Goal: Task Accomplishment & Management: Manage account settings

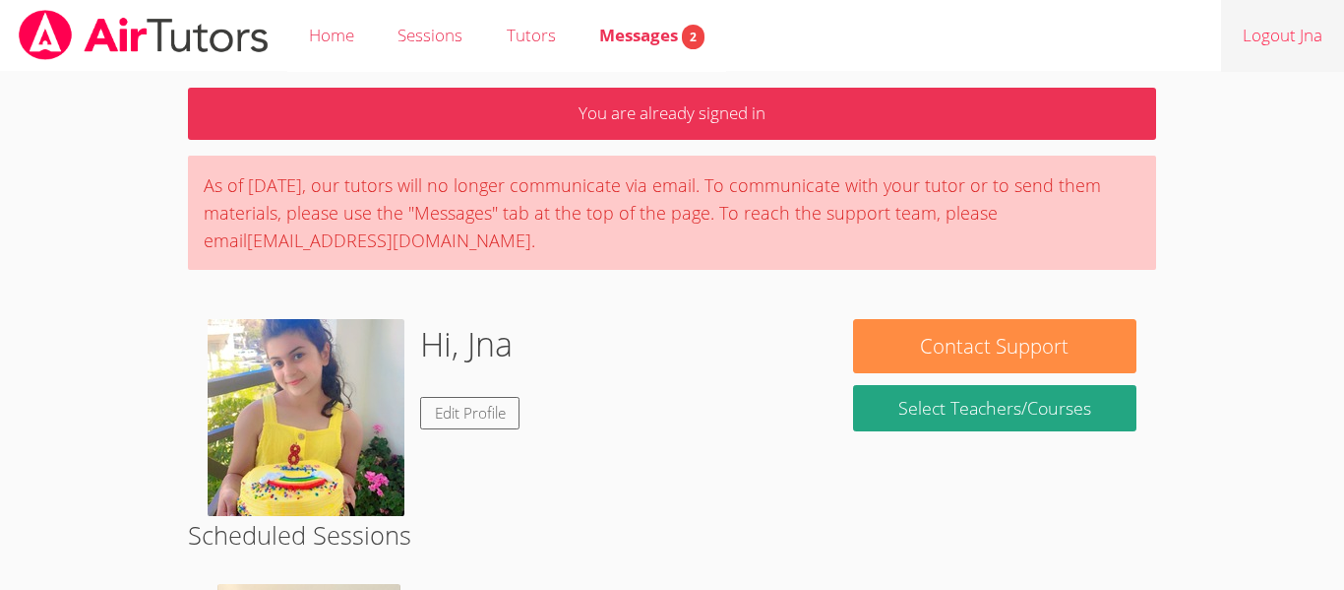
click at [1301, 29] on link "Logout Jna" at bounding box center [1282, 36] width 123 height 72
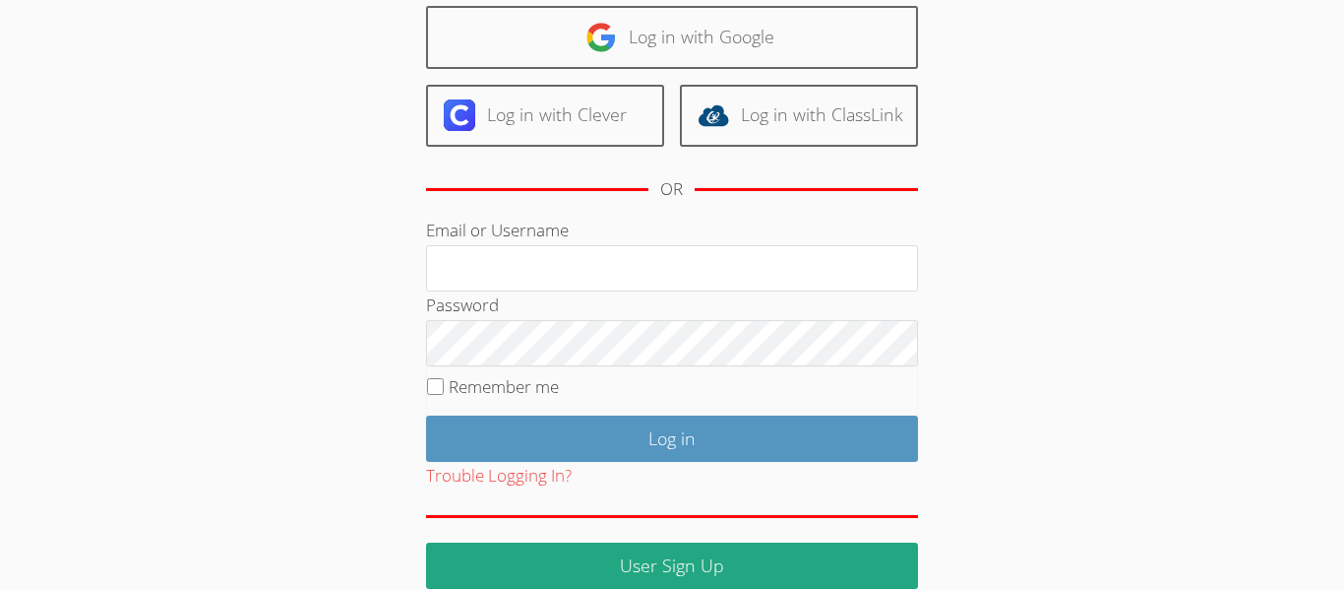
scroll to position [246, 0]
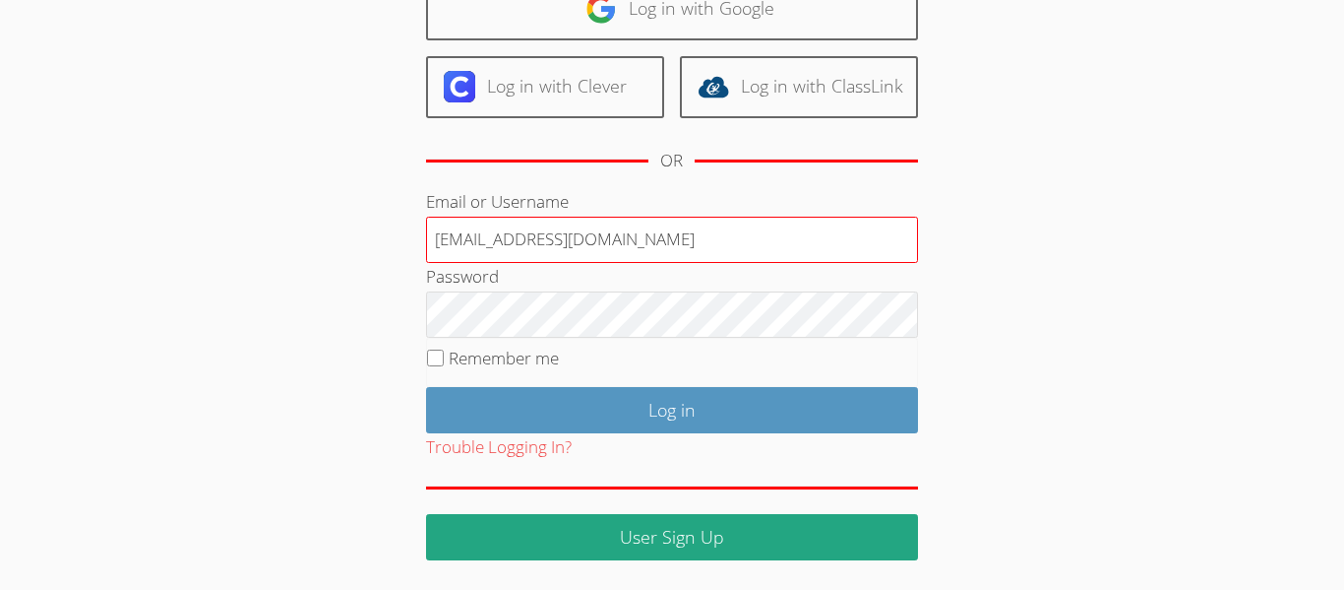
click at [794, 235] on input "[EMAIL_ADDRESS][DOMAIN_NAME]" at bounding box center [672, 240] width 492 height 47
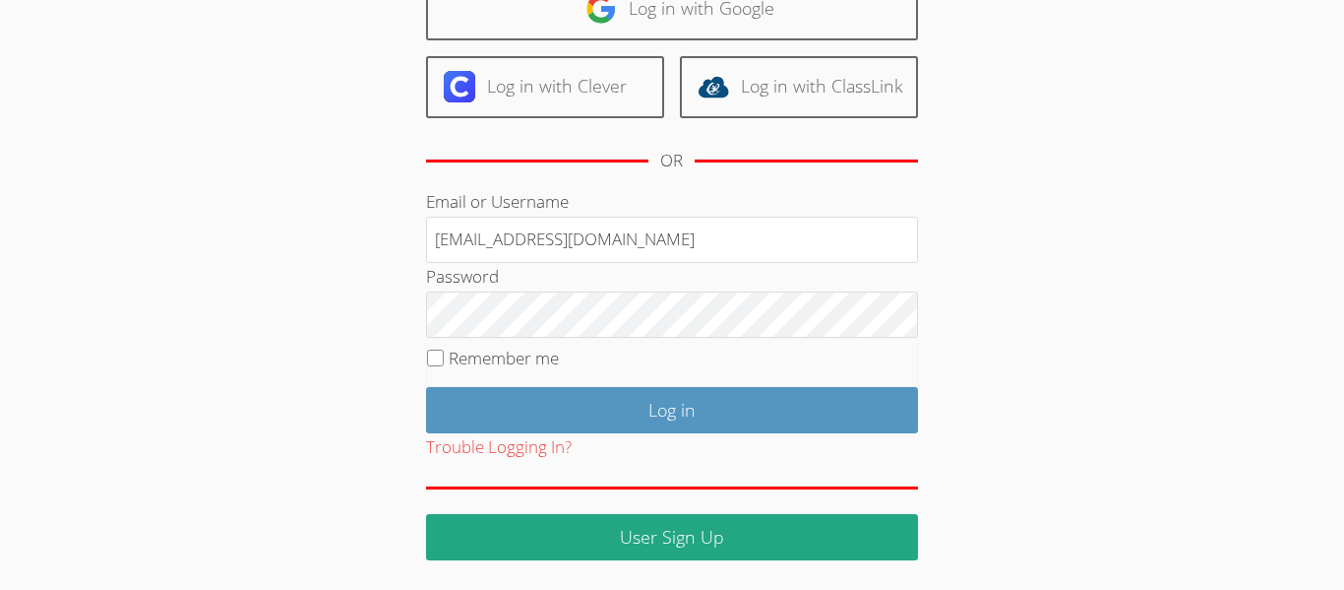
type input "[EMAIL_ADDRESS][DOMAIN_NAME]"
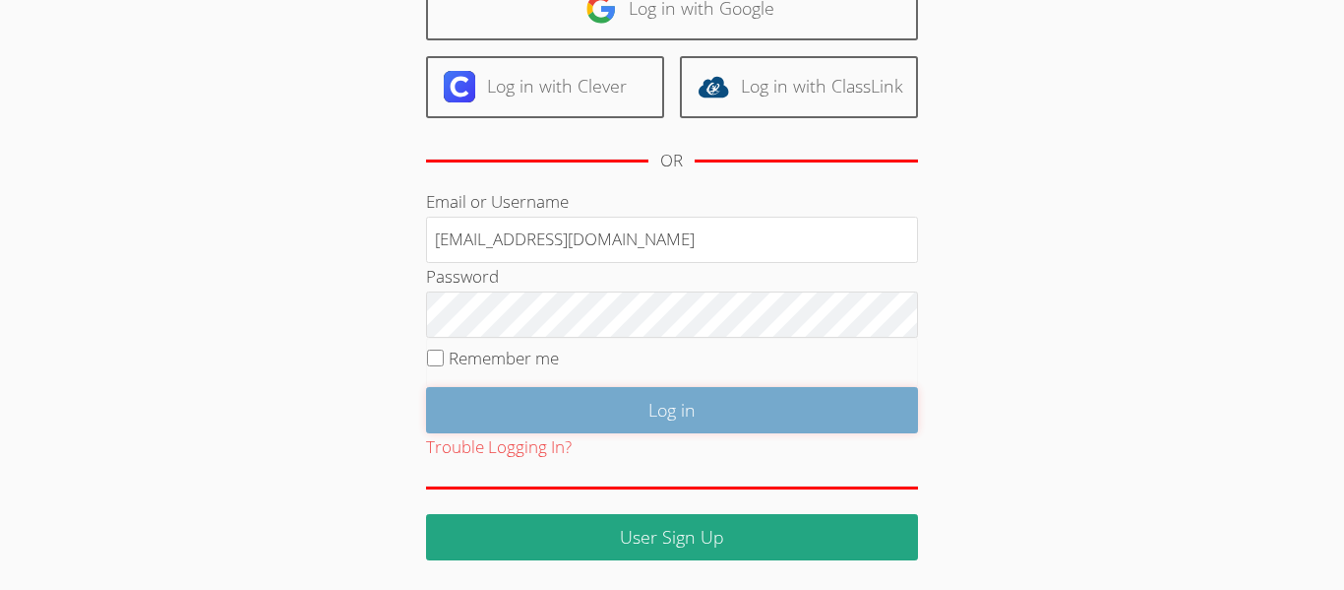
click at [625, 422] on input "Log in" at bounding box center [672, 410] width 492 height 46
